Goal: Navigation & Orientation: Find specific page/section

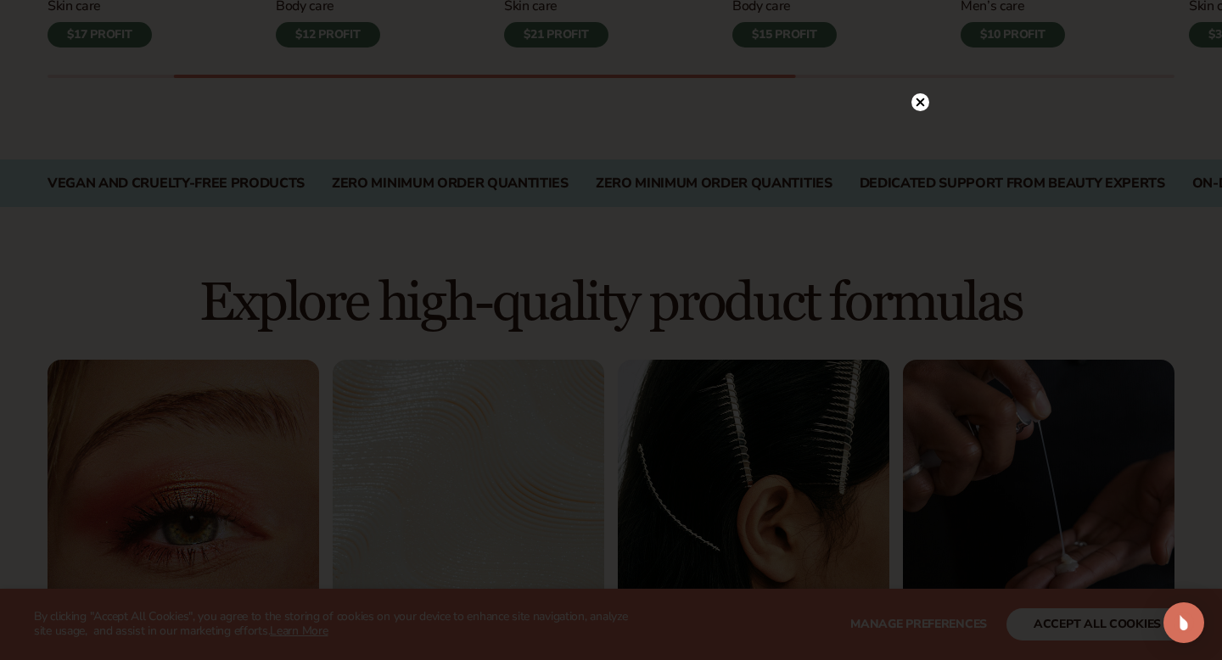
scroll to position [1008, 0]
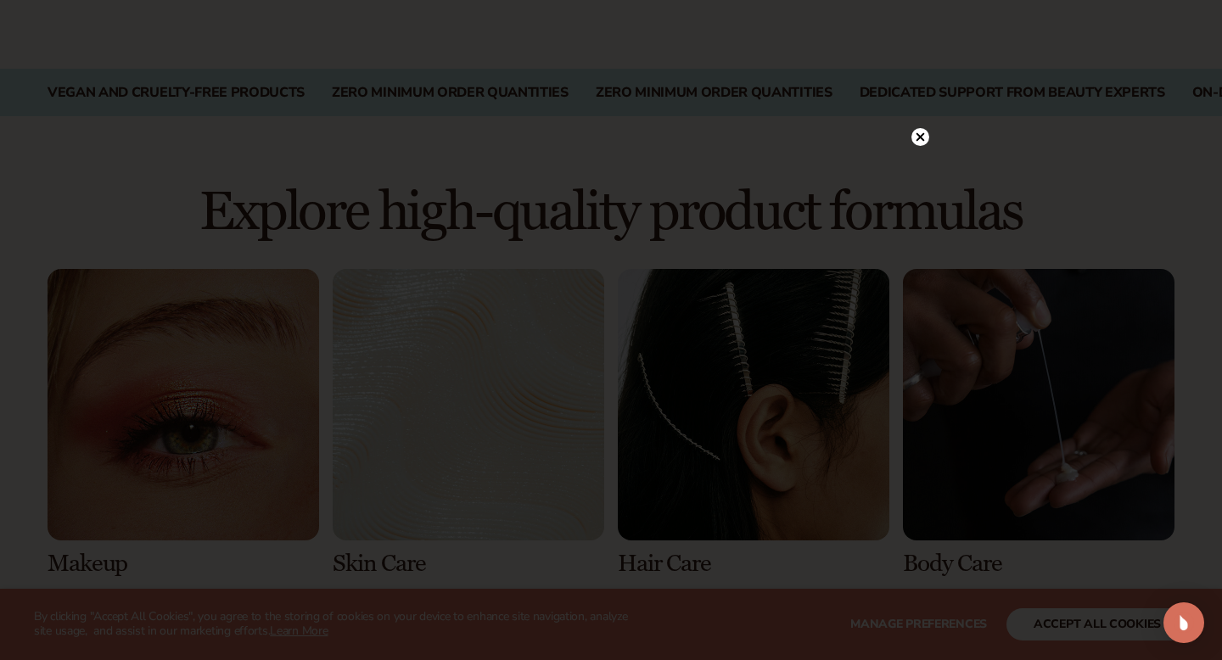
click at [924, 131] on circle at bounding box center [920, 137] width 18 height 18
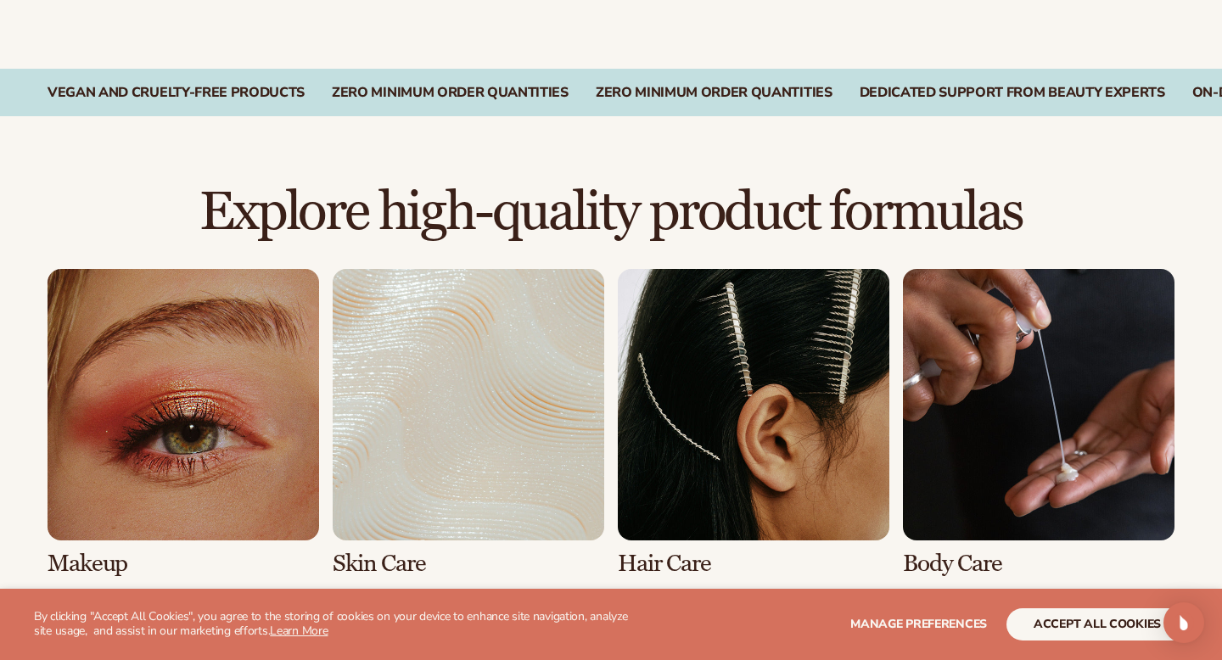
scroll to position [1144, 0]
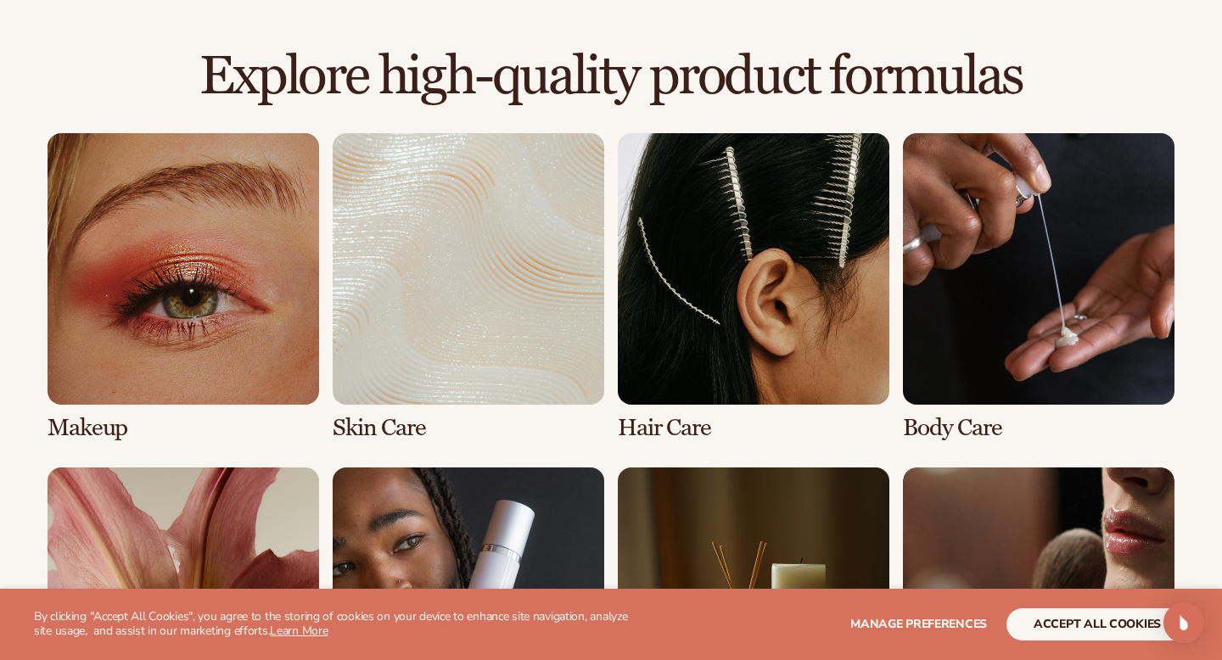
click at [97, 343] on link "1 / 8" at bounding box center [183, 287] width 271 height 308
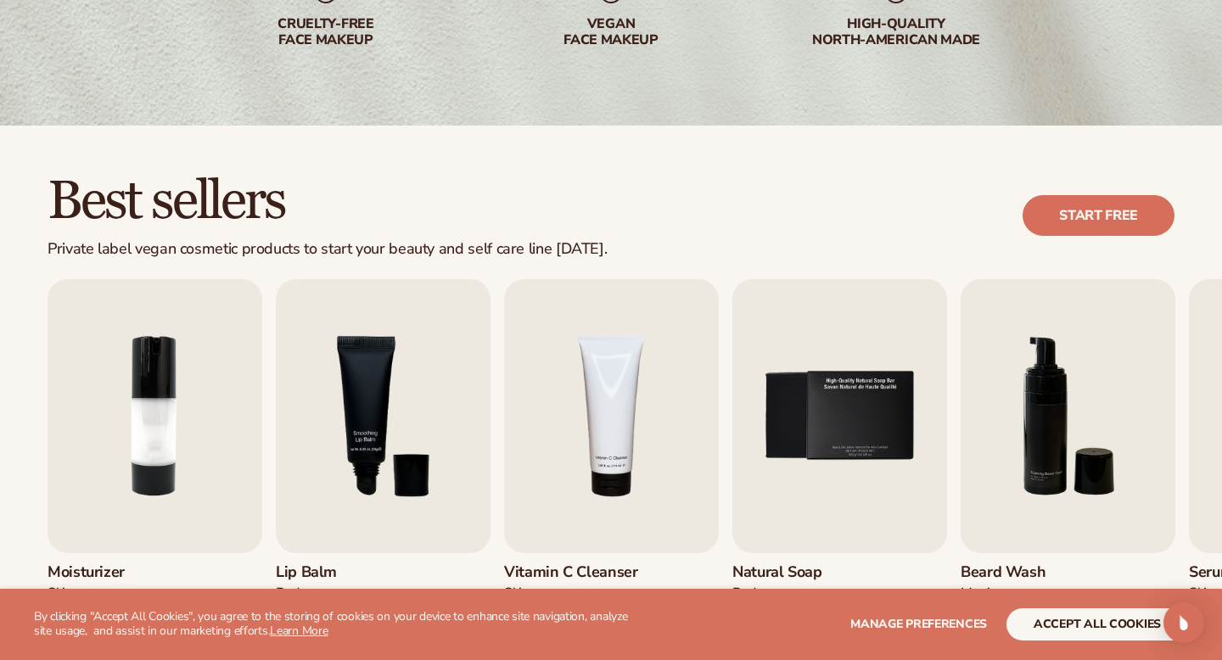
scroll to position [330, 0]
